Goal: Transaction & Acquisition: Purchase product/service

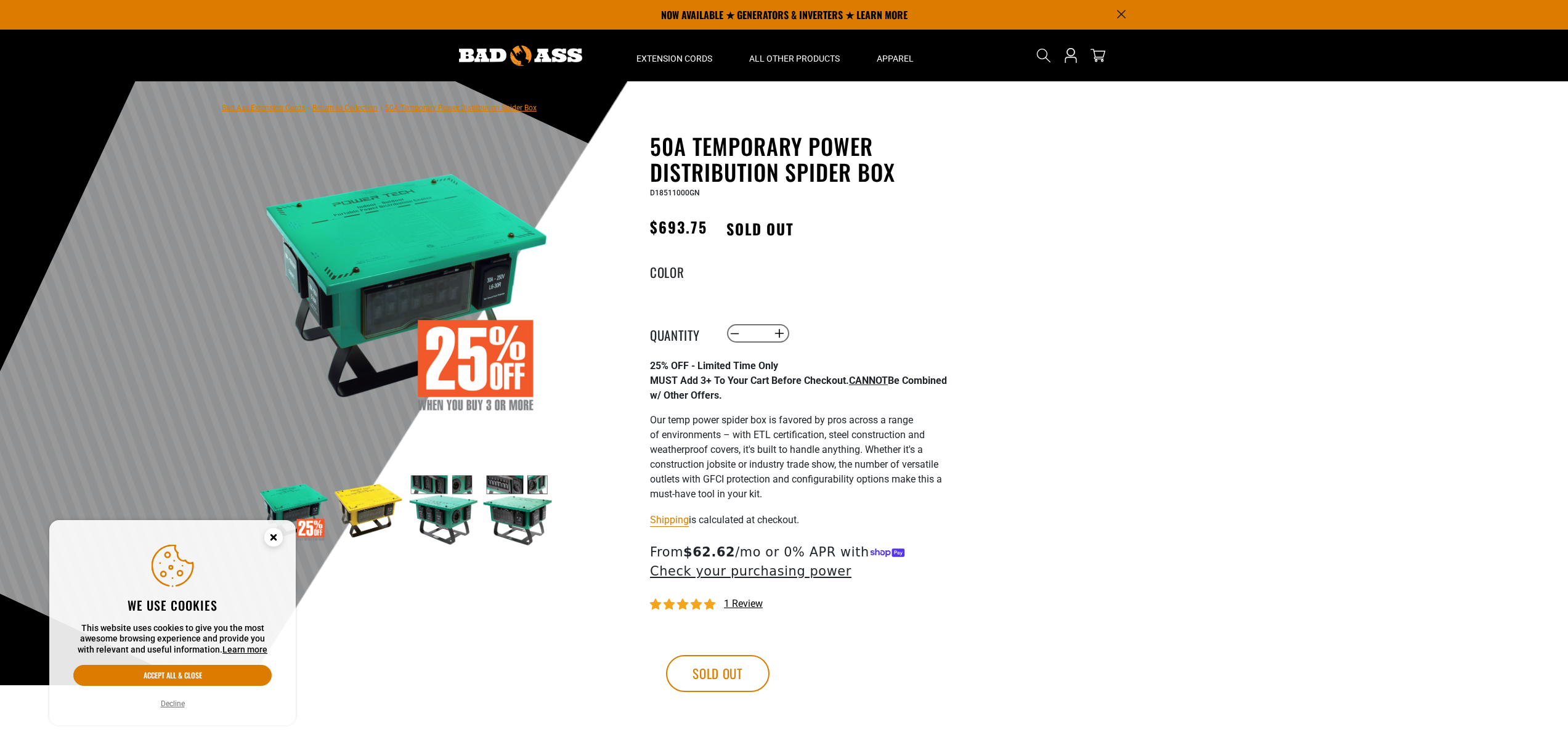
click at [182, 677] on button "Accept all & close" at bounding box center [173, 676] width 198 height 21
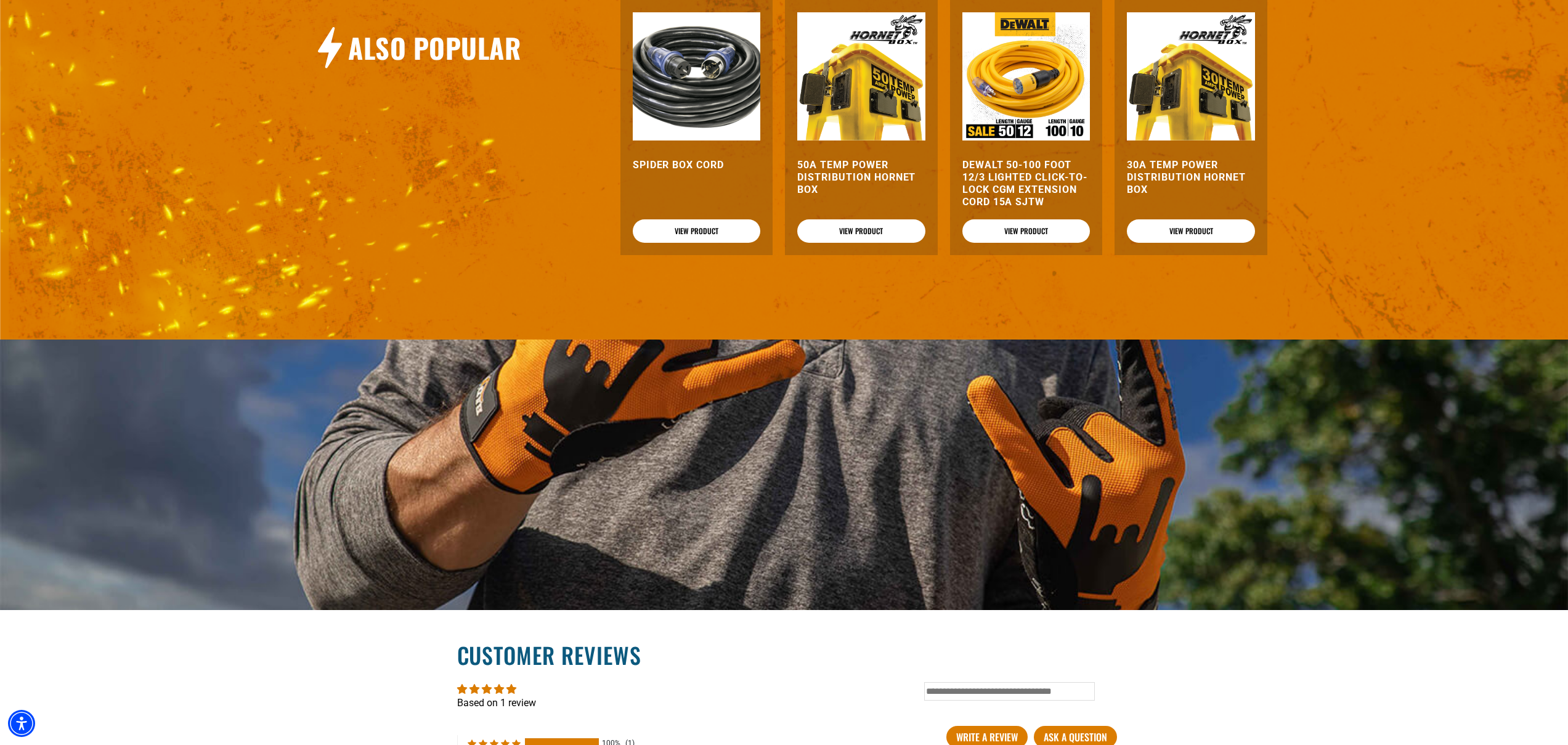
scroll to position [1327, 0]
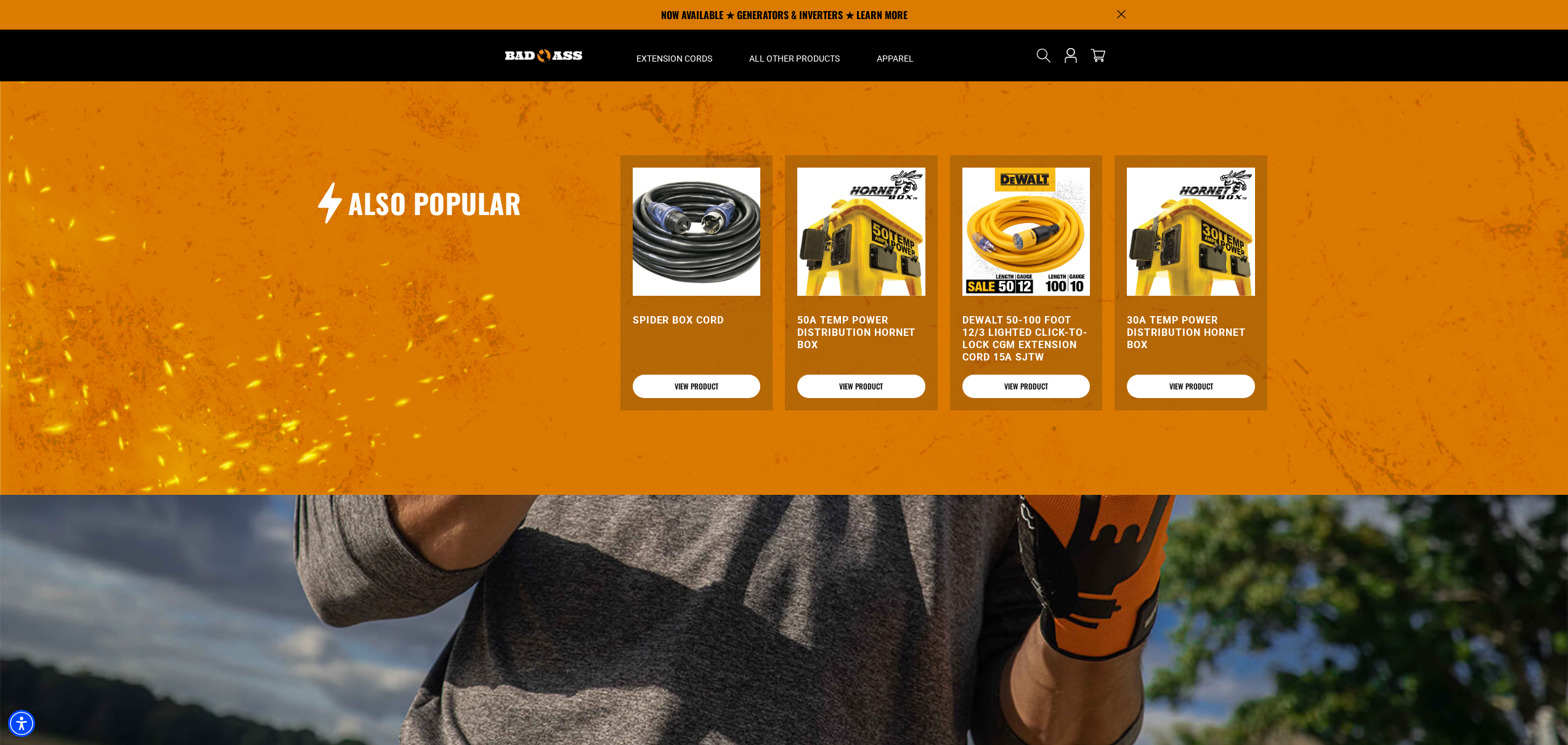
click at [850, 330] on h3 "50A Temp Power Distribution Hornet Box" at bounding box center [861, 333] width 128 height 37
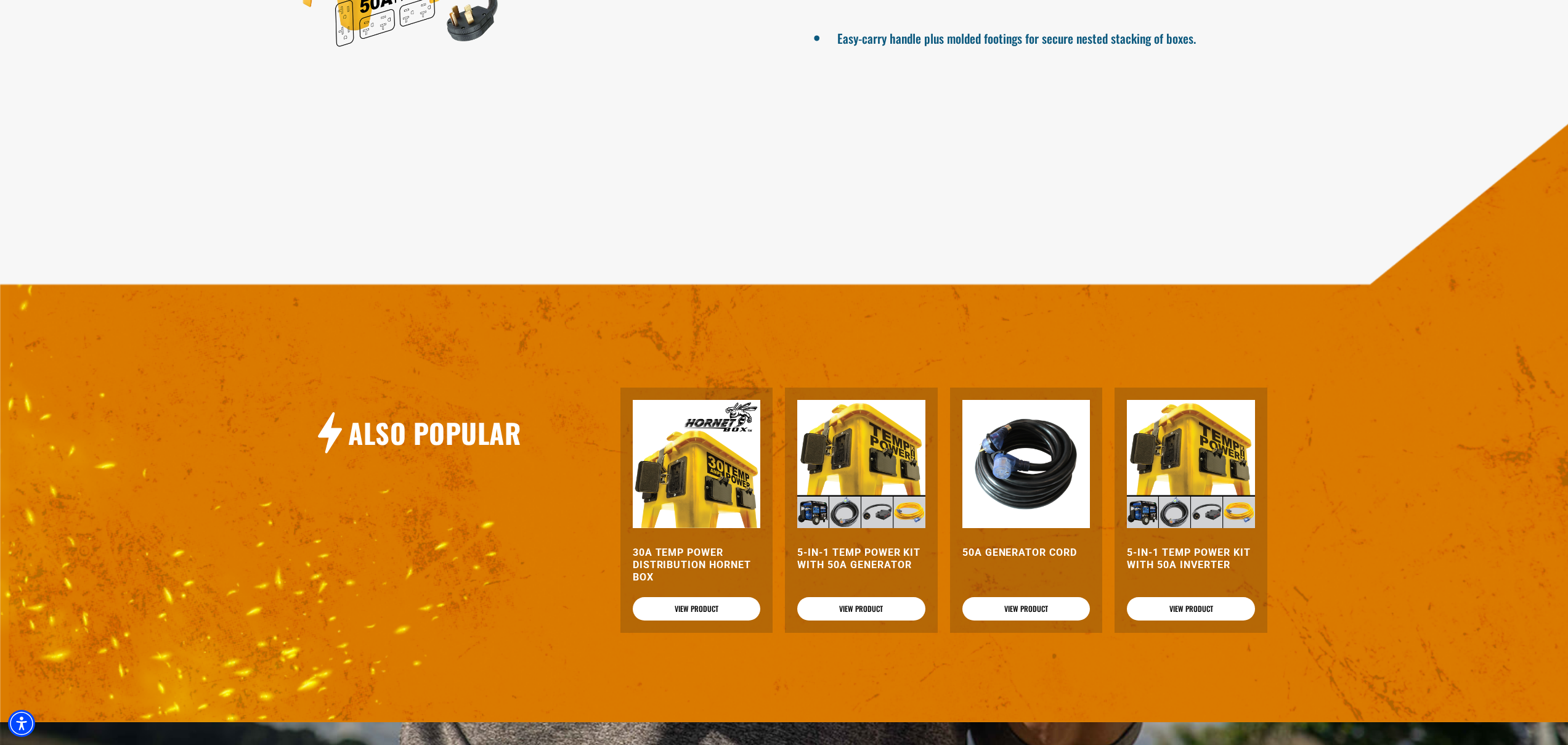
scroll to position [1326, 0]
